Goal: Task Accomplishment & Management: Use online tool/utility

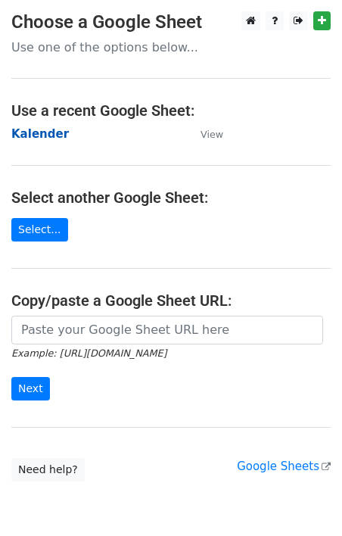
click at [53, 137] on strong "Kalender" at bounding box center [40, 134] width 58 height 14
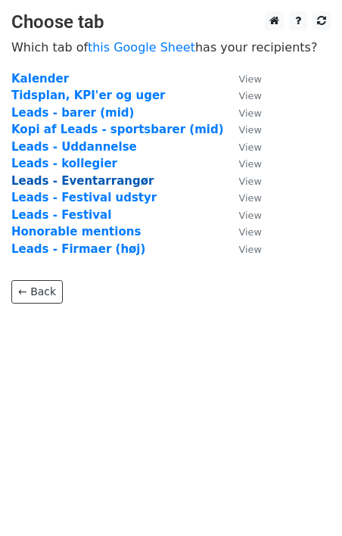
click at [92, 181] on strong "Leads - Eventarrangør" at bounding box center [82, 181] width 142 height 14
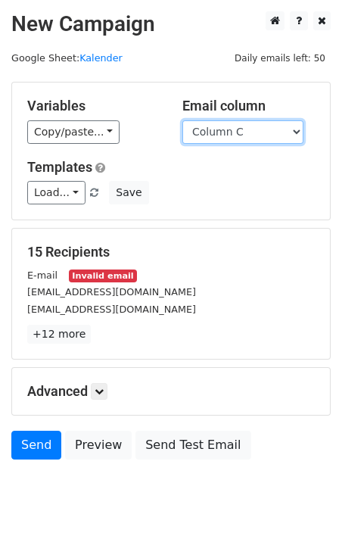
click at [207, 134] on select "Column A Column B Column C Column D Column E Column F Column G" at bounding box center [242, 131] width 121 height 23
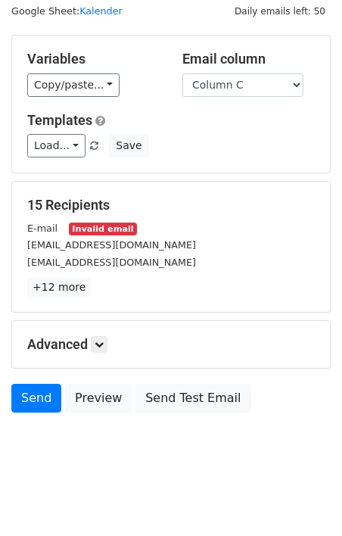
scroll to position [52, 0]
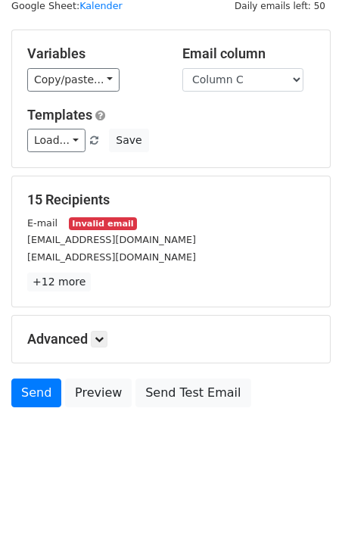
click at [80, 92] on div "Variables Copy/paste... {{Column A}} {{Column B}} {{Column C}} {{Column D}} {{C…" at bounding box center [171, 98] width 318 height 137
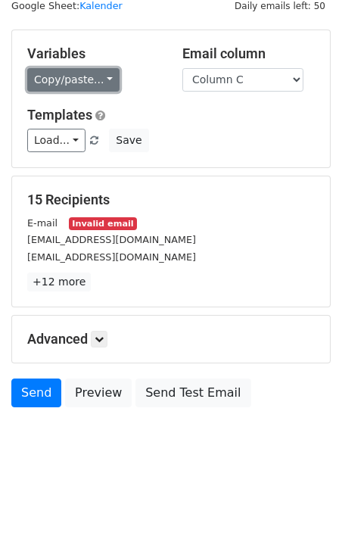
click at [86, 83] on link "Copy/paste..." at bounding box center [73, 79] width 92 height 23
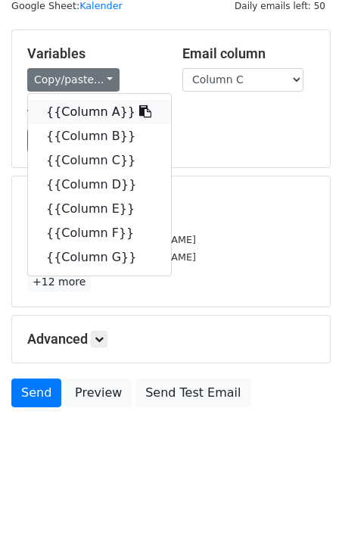
click at [75, 111] on link "{{Column A}}" at bounding box center [99, 112] width 143 height 24
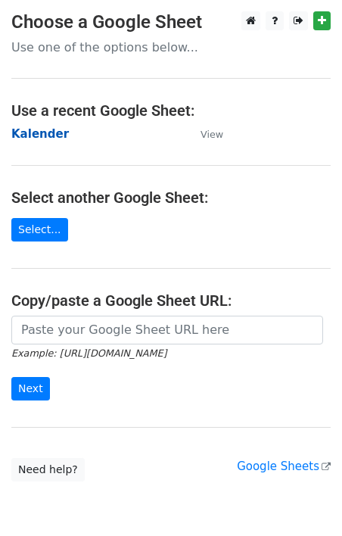
click at [29, 140] on strong "Kalender" at bounding box center [40, 134] width 58 height 14
click at [34, 130] on strong "Kalender" at bounding box center [40, 134] width 58 height 14
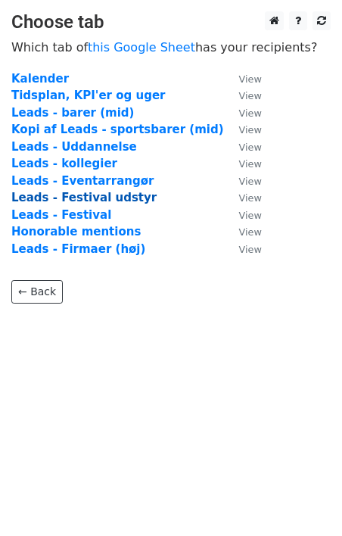
click at [92, 201] on strong "Leads - Festival udstyr" at bounding box center [83, 198] width 145 height 14
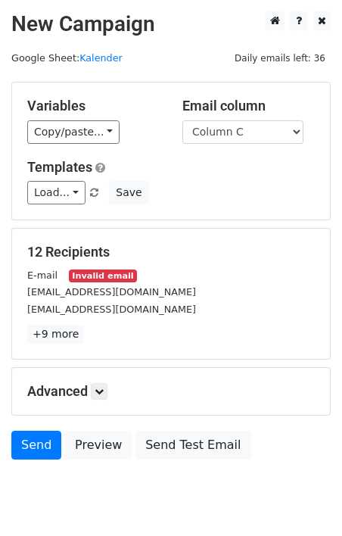
click at [114, 127] on div "Copy/paste... {{Column A}} {{Column B}} {{Column C}} {{Column D}}" at bounding box center [93, 131] width 132 height 23
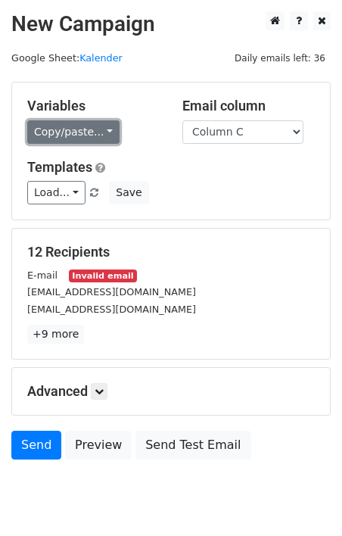
click at [101, 128] on link "Copy/paste..." at bounding box center [73, 131] width 92 height 23
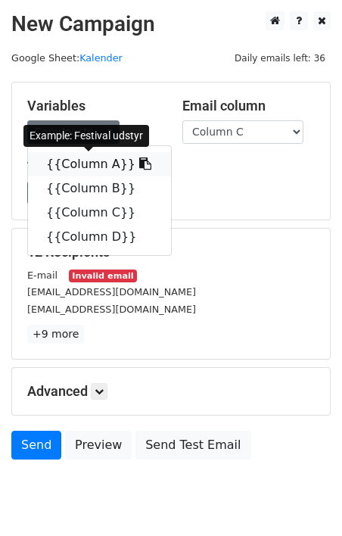
click at [103, 167] on link "{{Column A}}" at bounding box center [99, 164] width 143 height 24
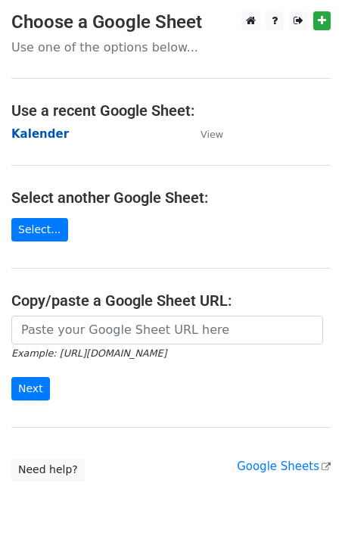
click at [55, 139] on strong "Kalender" at bounding box center [40, 134] width 58 height 14
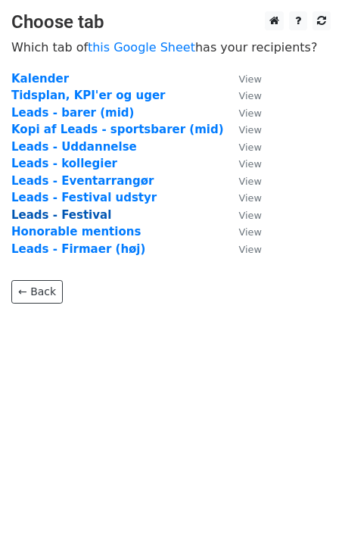
click at [64, 216] on strong "Leads - Festival" at bounding box center [61, 215] width 100 height 14
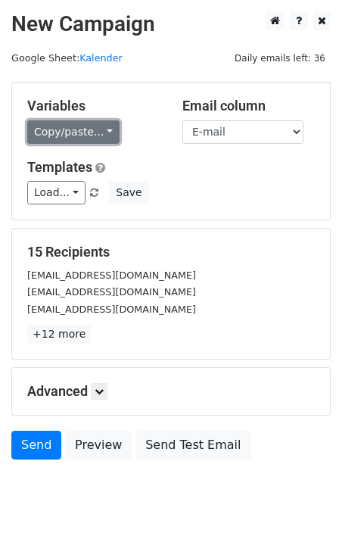
click at [51, 130] on link "Copy/paste..." at bounding box center [73, 131] width 92 height 23
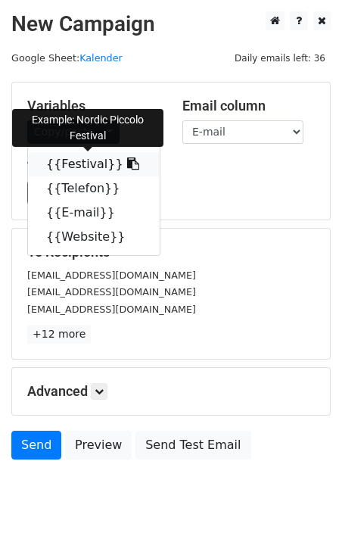
click at [71, 166] on link "{{Festival}}" at bounding box center [94, 164] width 132 height 24
